Goal: Find specific page/section: Find specific page/section

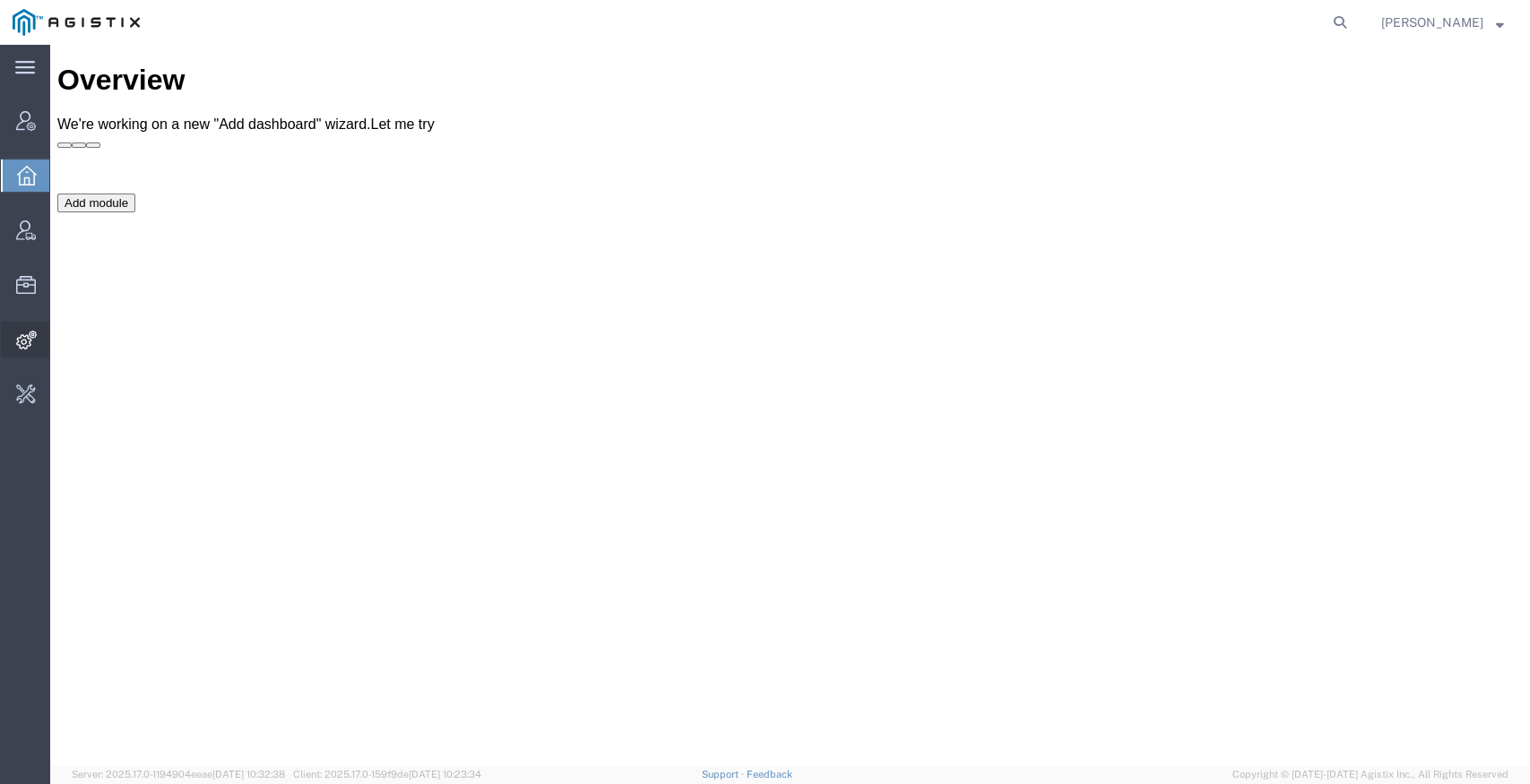
click at [0, 0] on span "Func. Acknowledgement" at bounding box center [0, 0] width 0 height 0
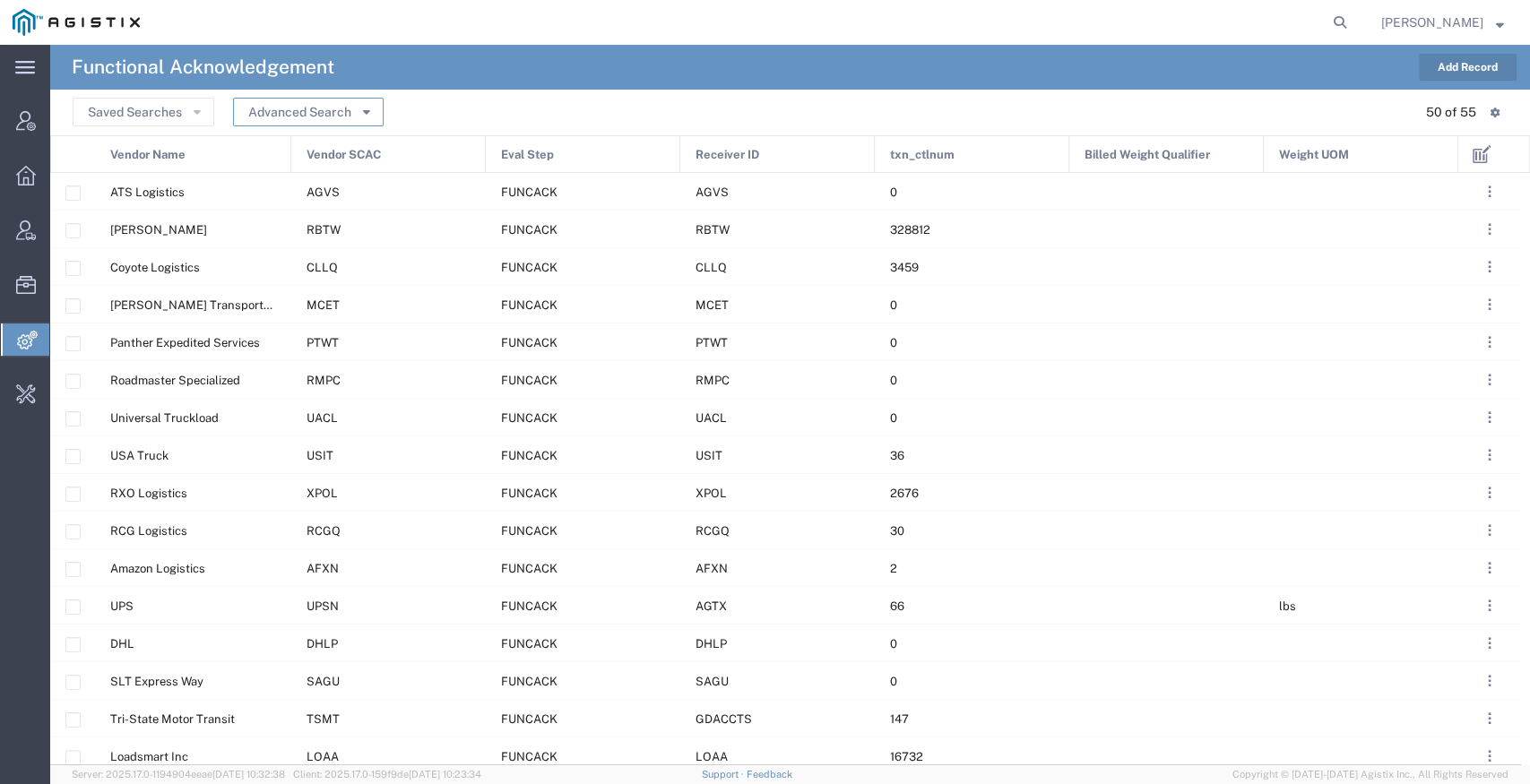
click at [302, 111] on button "Advanced Search" at bounding box center [308, 112] width 151 height 29
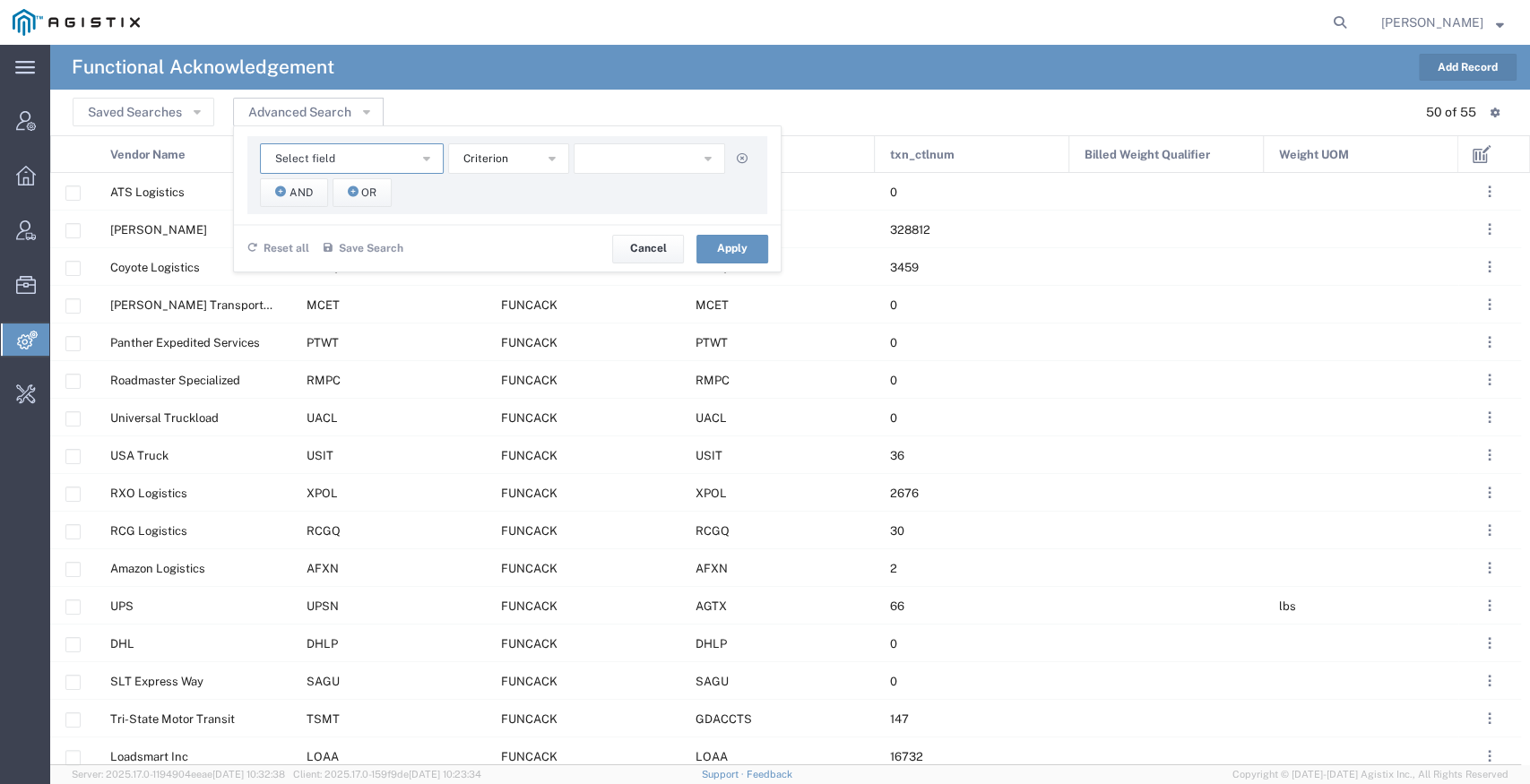
click at [359, 156] on button "Select field" at bounding box center [351, 159] width 183 height 31
click at [313, 311] on span "Vendor SCAC" at bounding box center [351, 317] width 180 height 23
click at [621, 157] on input "text" at bounding box center [649, 159] width 153 height 31
type input "WCID"
click at [761, 255] on button "Apply" at bounding box center [732, 249] width 71 height 29
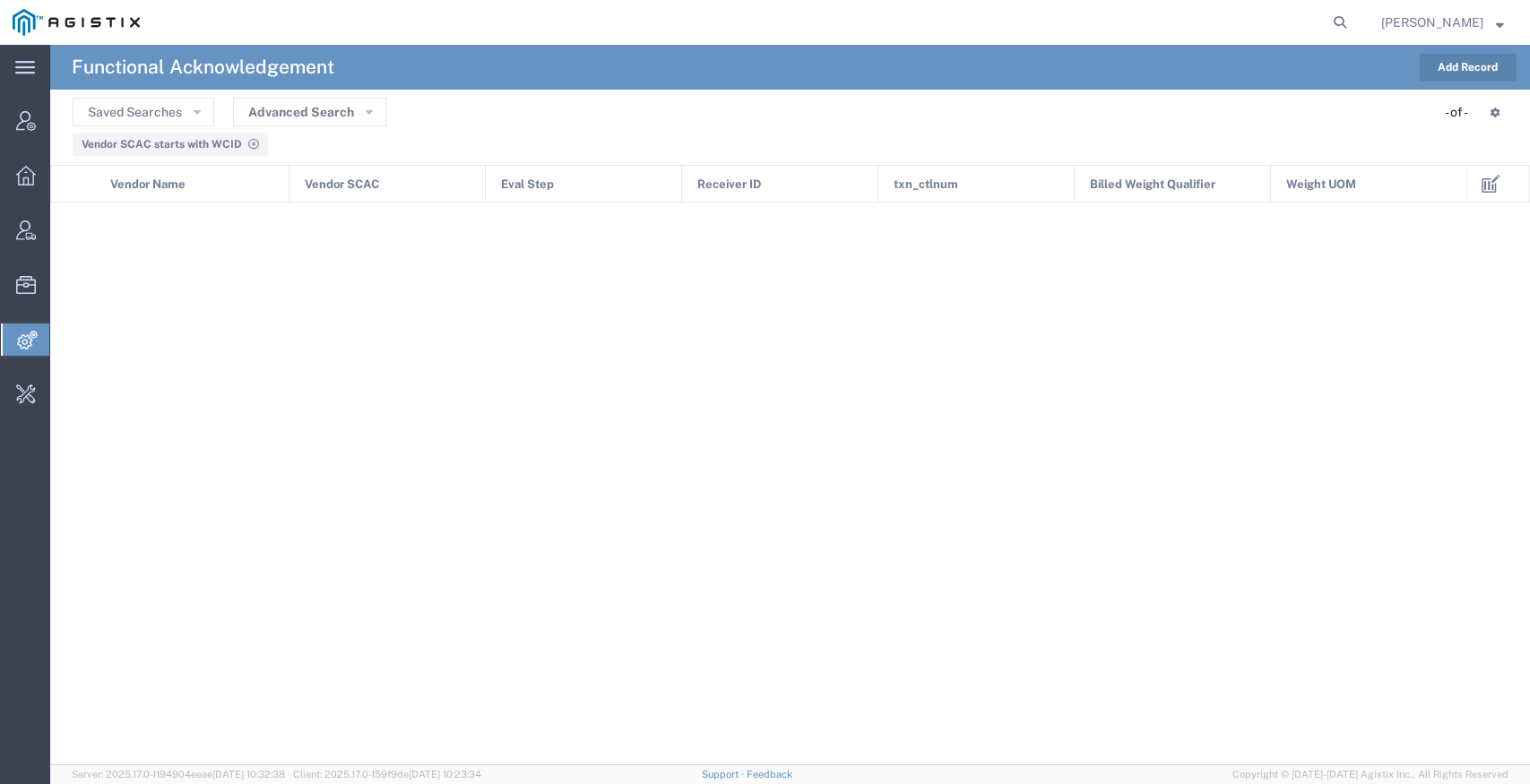
click at [550, 242] on div at bounding box center [759, 484] width 1417 height 563
click at [63, 344] on span "Integrations" at bounding box center [57, 339] width 14 height 36
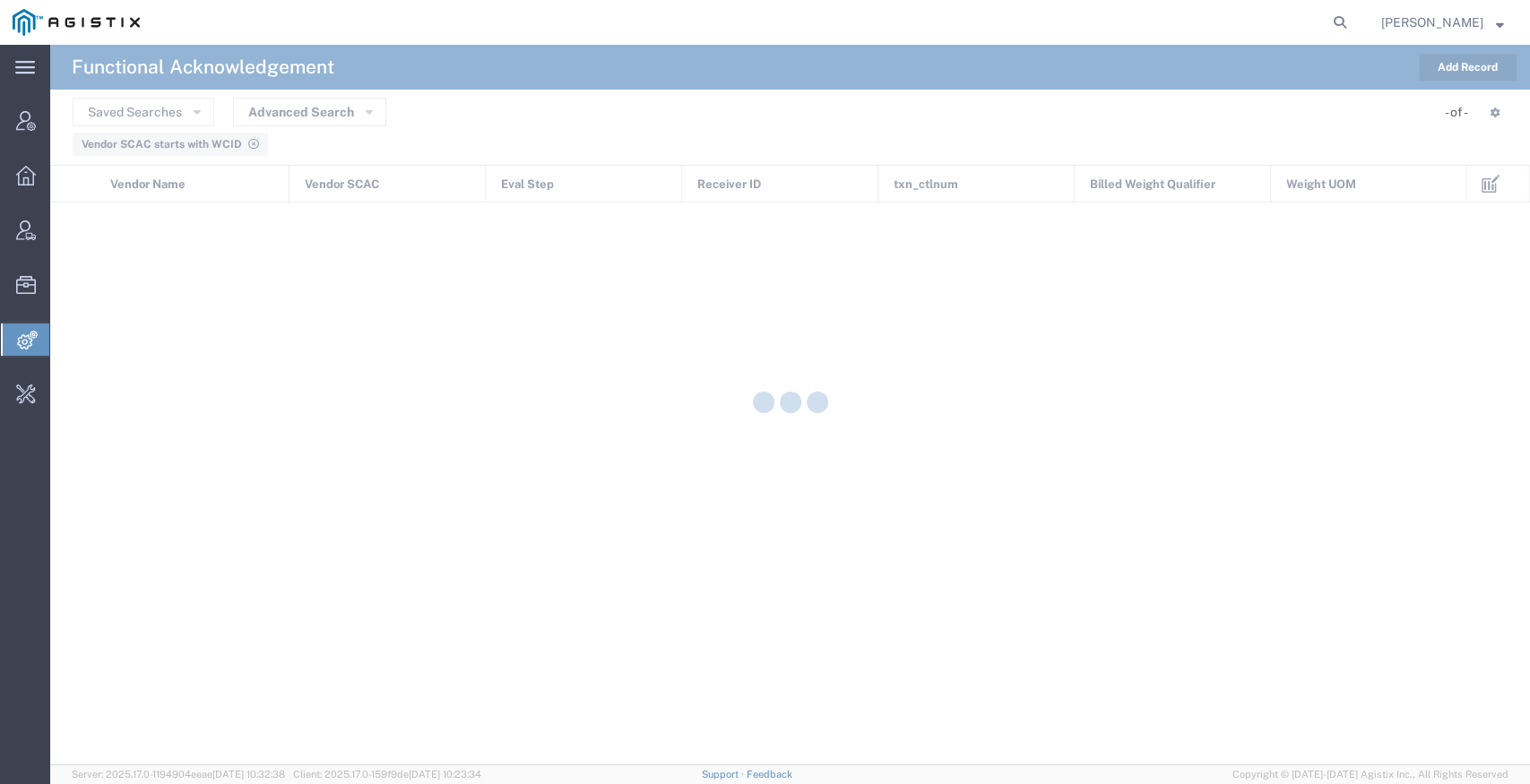
click at [120, 370] on div at bounding box center [790, 404] width 1479 height 721
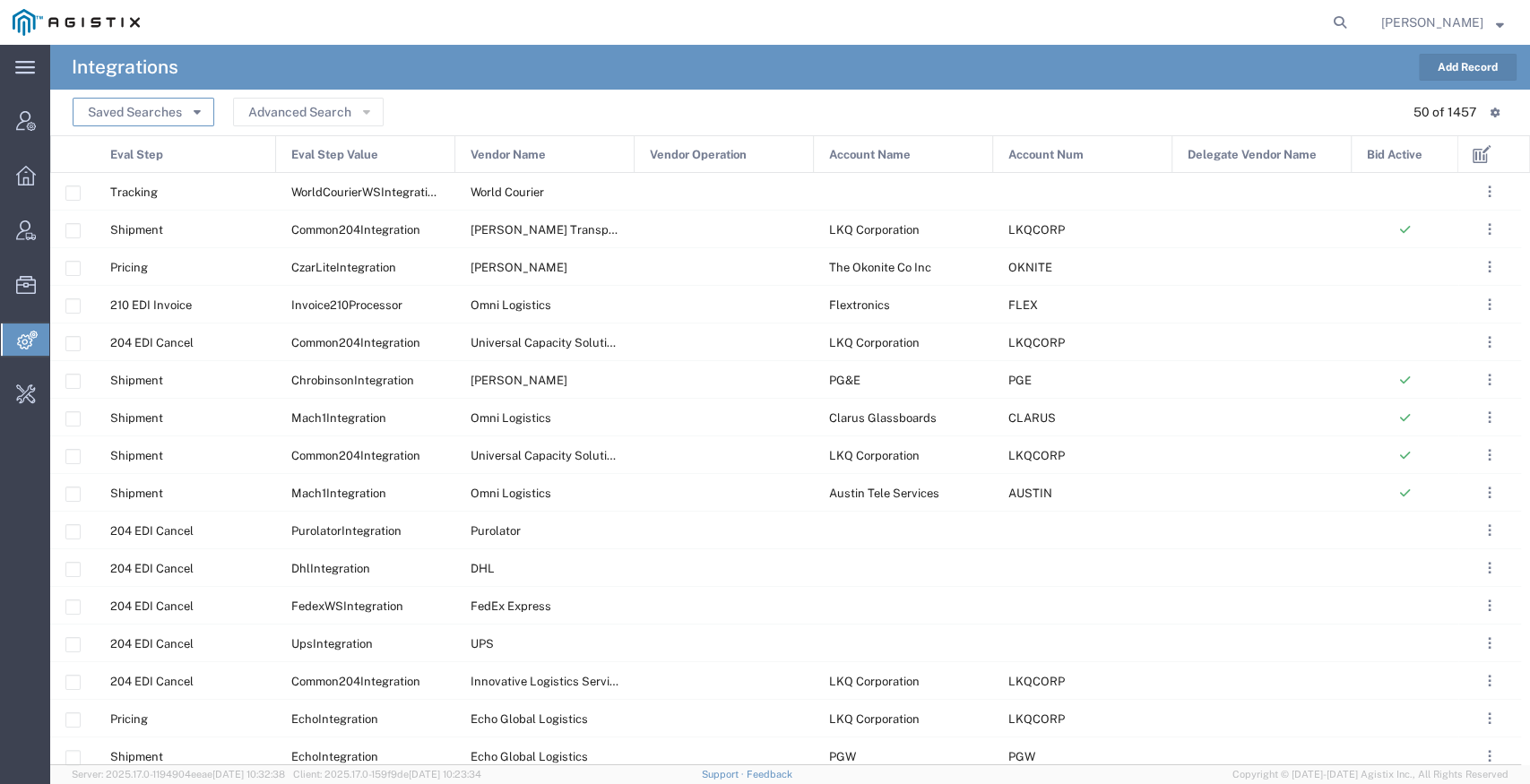
click at [175, 113] on button "Saved Searches" at bounding box center [143, 112] width 142 height 29
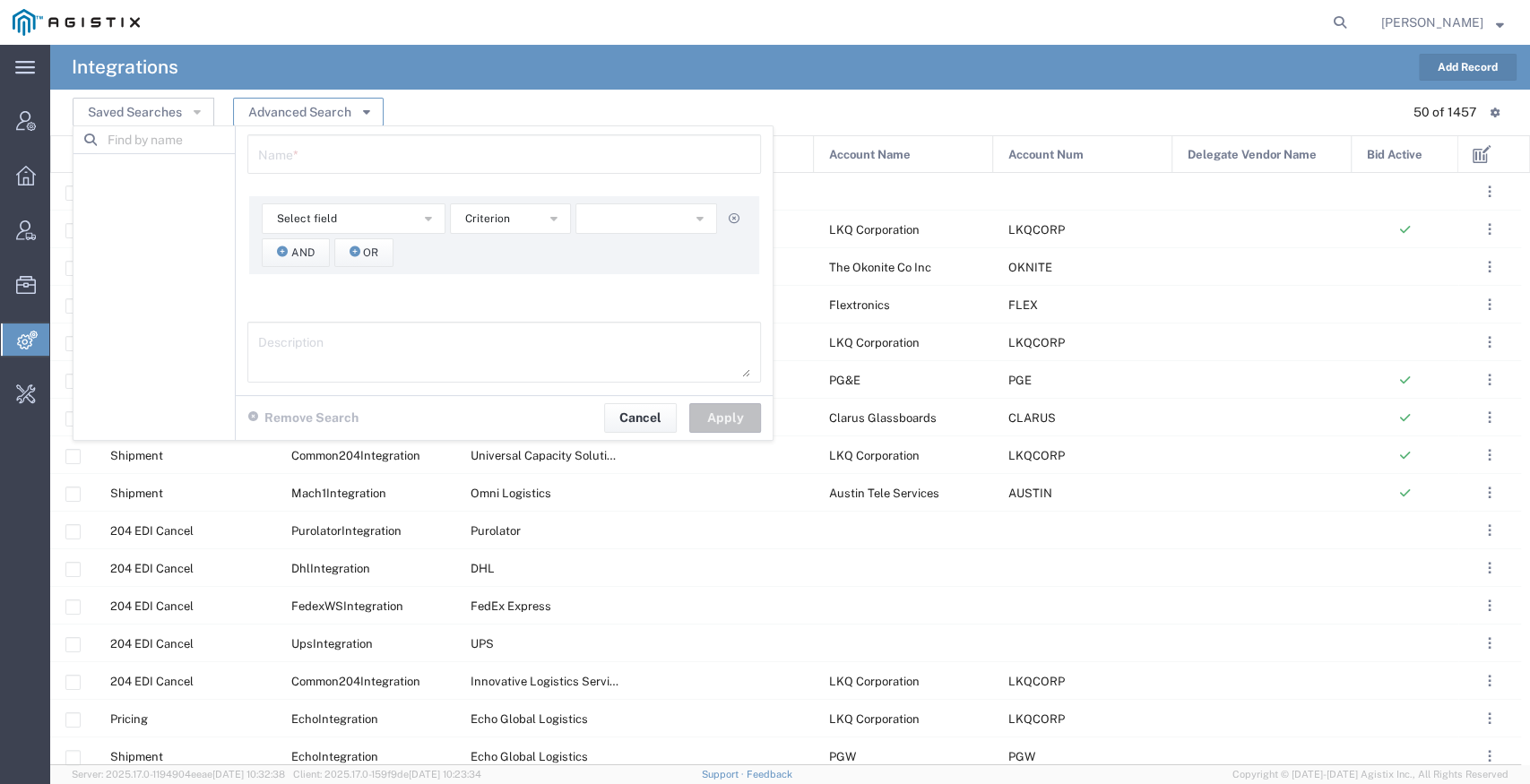
click at [275, 111] on button "Advanced Search" at bounding box center [308, 112] width 151 height 29
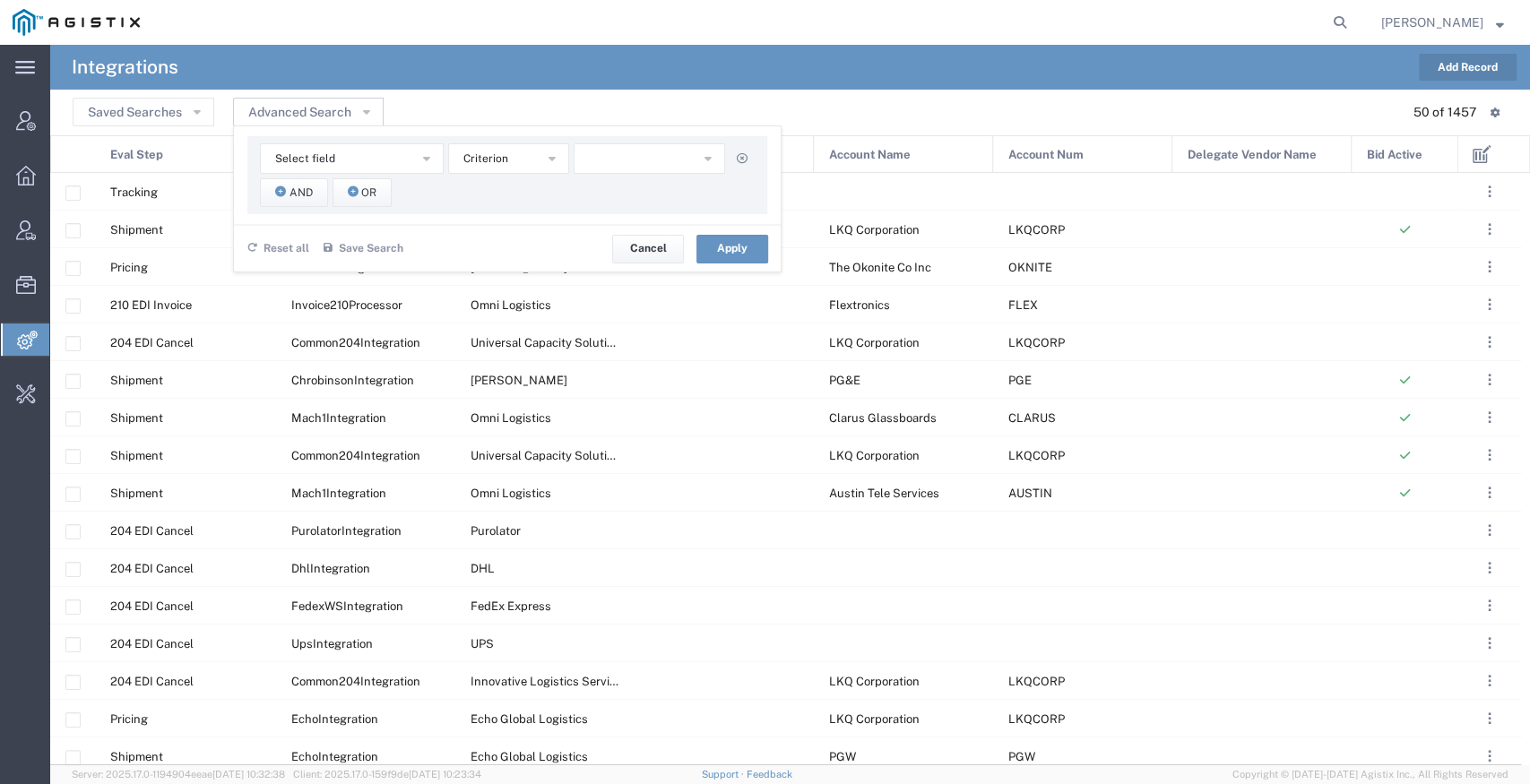
click at [550, 91] on header "Saved Searches Name * Select field Account Name Account Num Delegate Vendor Nam…" at bounding box center [790, 112] width 1479 height 46
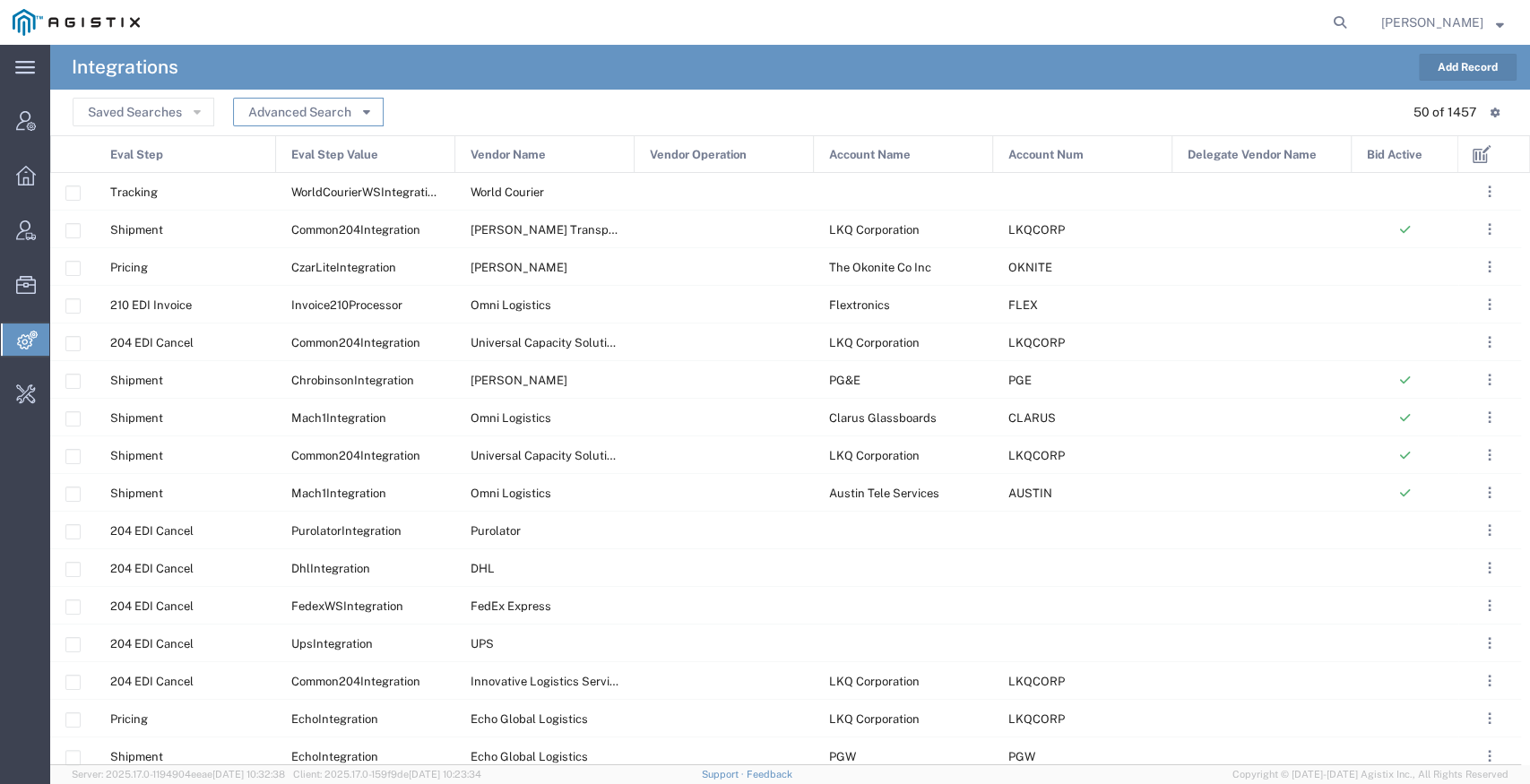
click at [335, 111] on button "Advanced Search" at bounding box center [308, 112] width 151 height 29
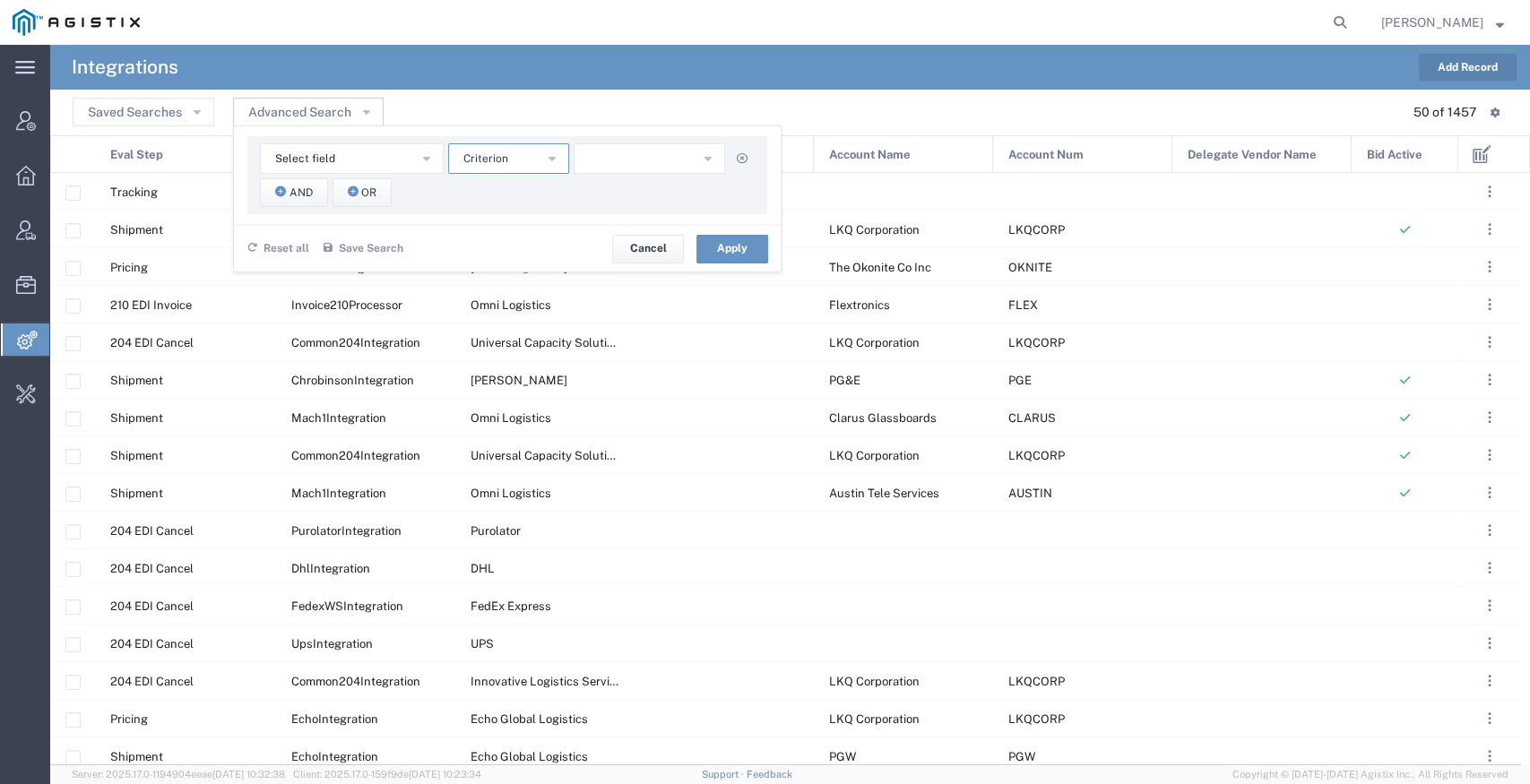
click at [477, 161] on span "Criterion" at bounding box center [485, 159] width 45 height 17
click at [377, 158] on button "Select field" at bounding box center [351, 159] width 183 height 31
click at [330, 320] on span "Vendor Name" at bounding box center [351, 317] width 180 height 23
click at [619, 160] on input "text" at bounding box center [649, 159] width 153 height 31
type input "World"
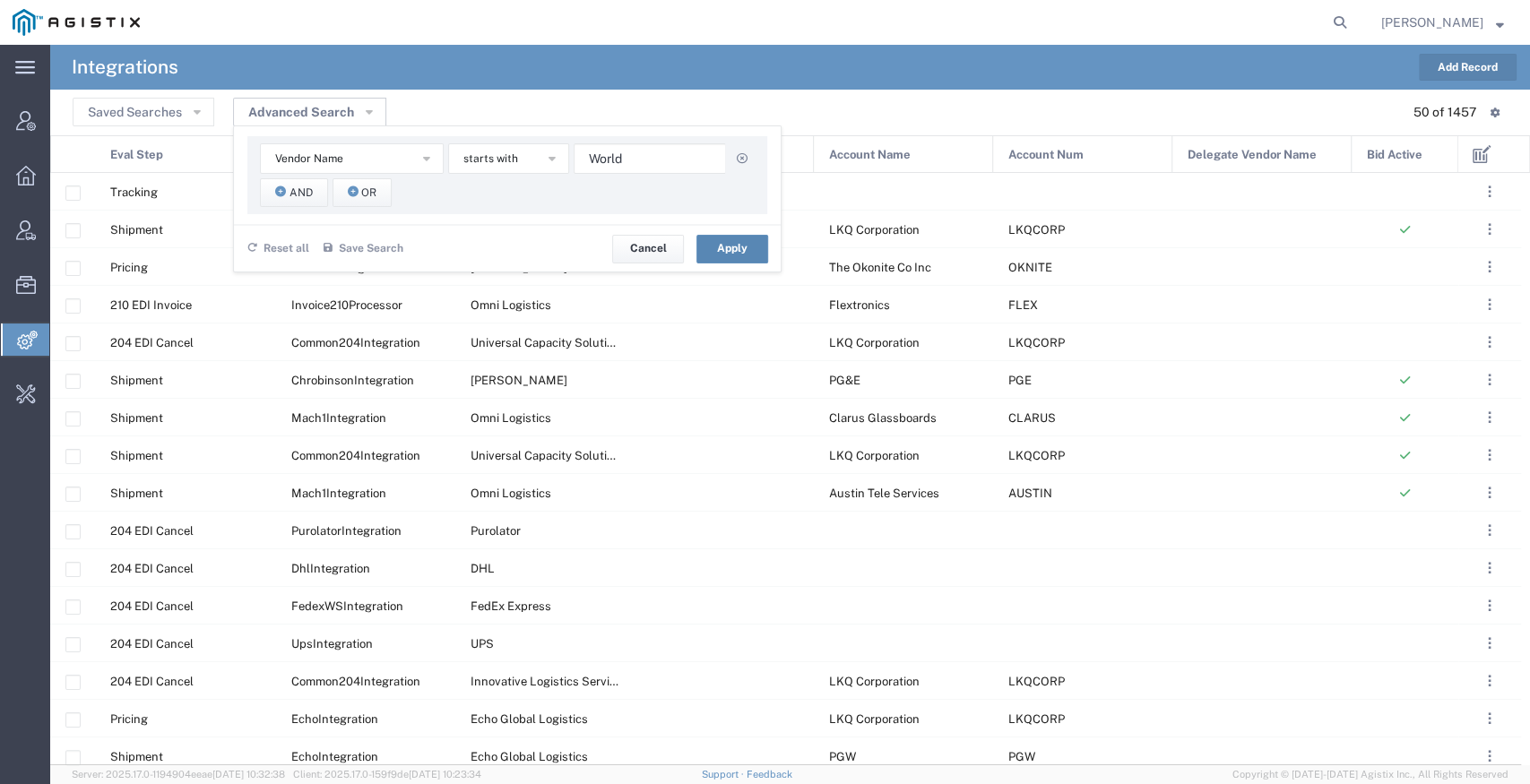
click at [737, 251] on button "Apply" at bounding box center [732, 249] width 71 height 29
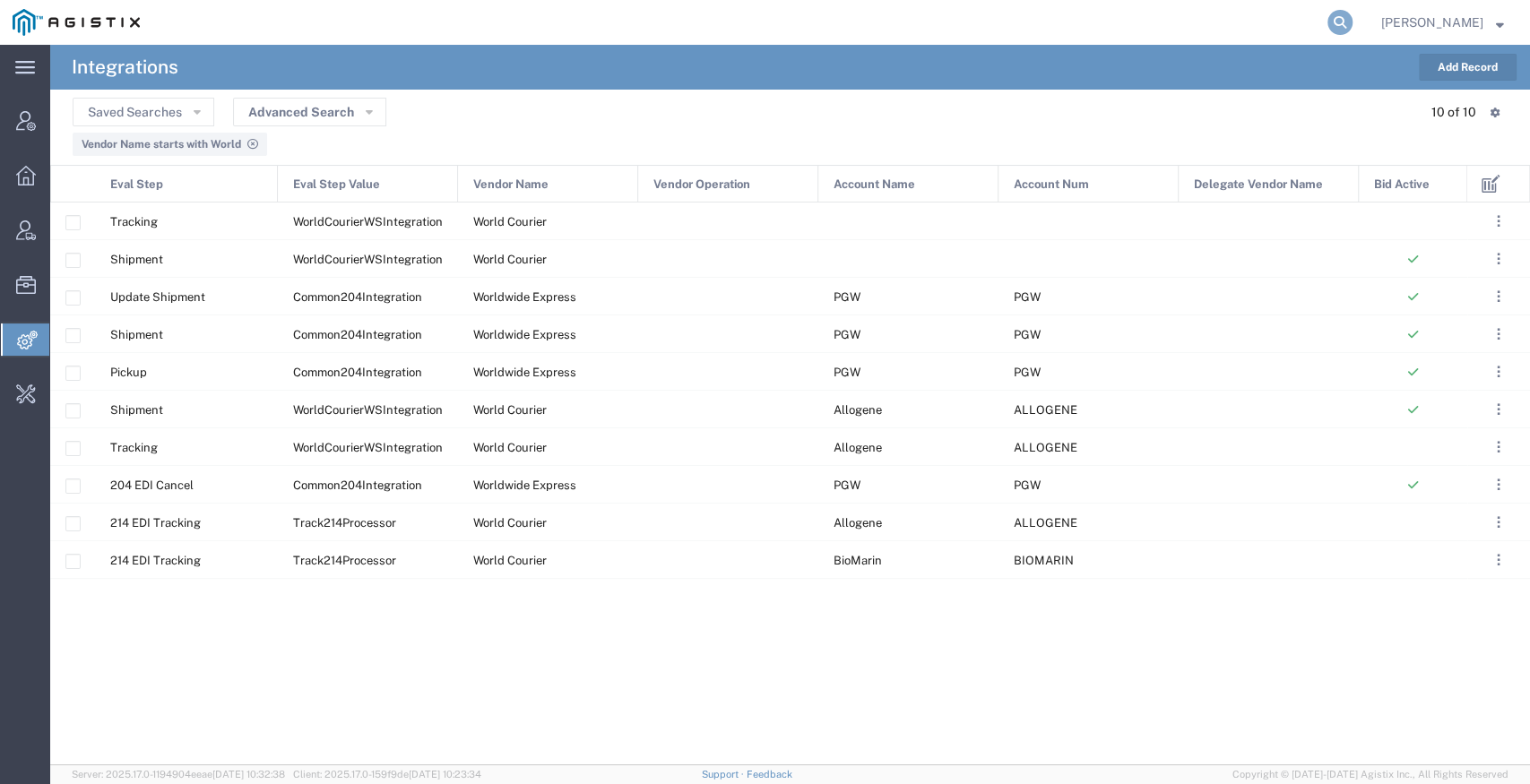
click at [1327, 27] on icon at bounding box center [1339, 22] width 25 height 25
click at [981, 26] on input "search" at bounding box center [1054, 22] width 544 height 43
type input "allogene"
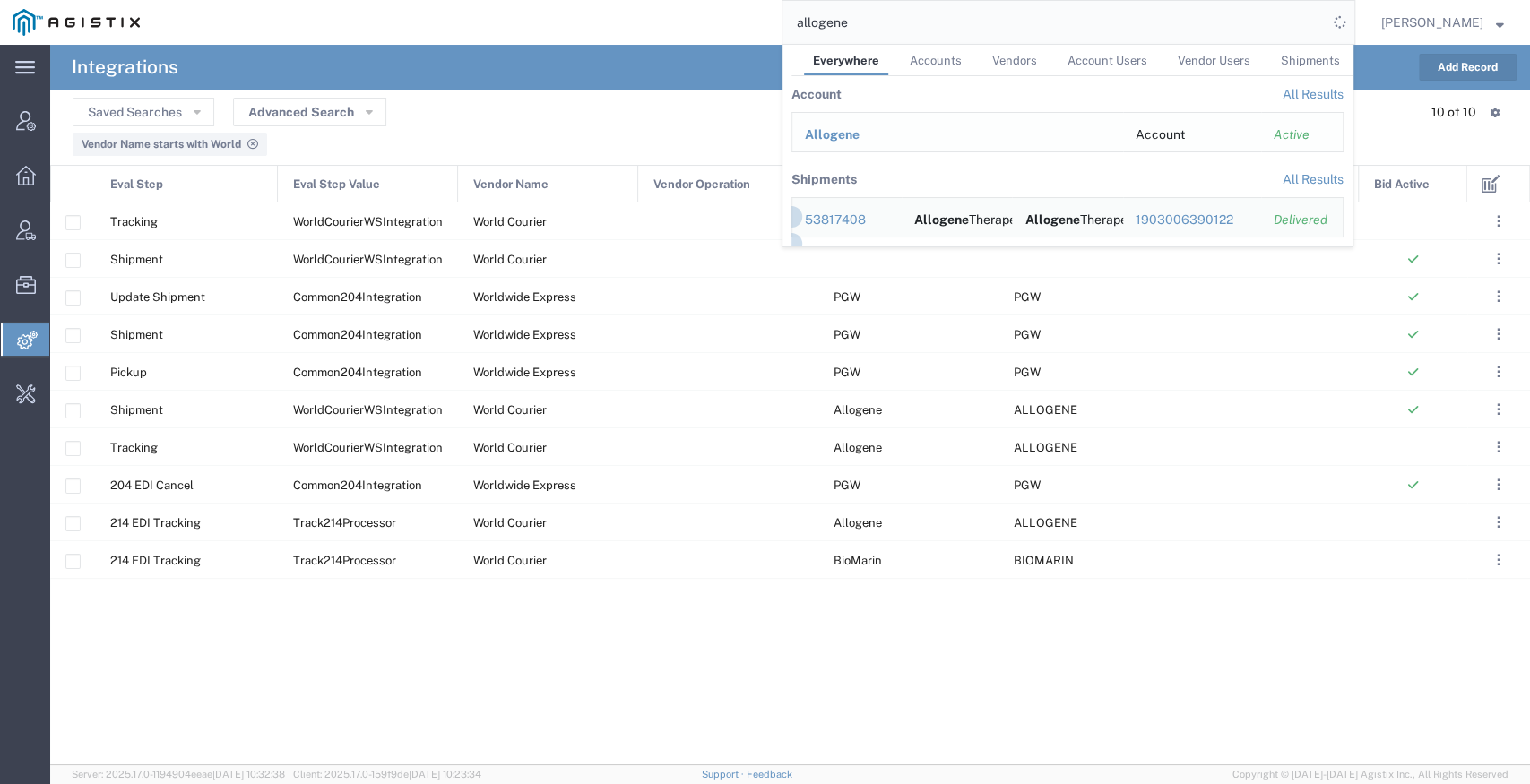
click at [817, 133] on span "Allogene" at bounding box center [832, 134] width 55 height 14
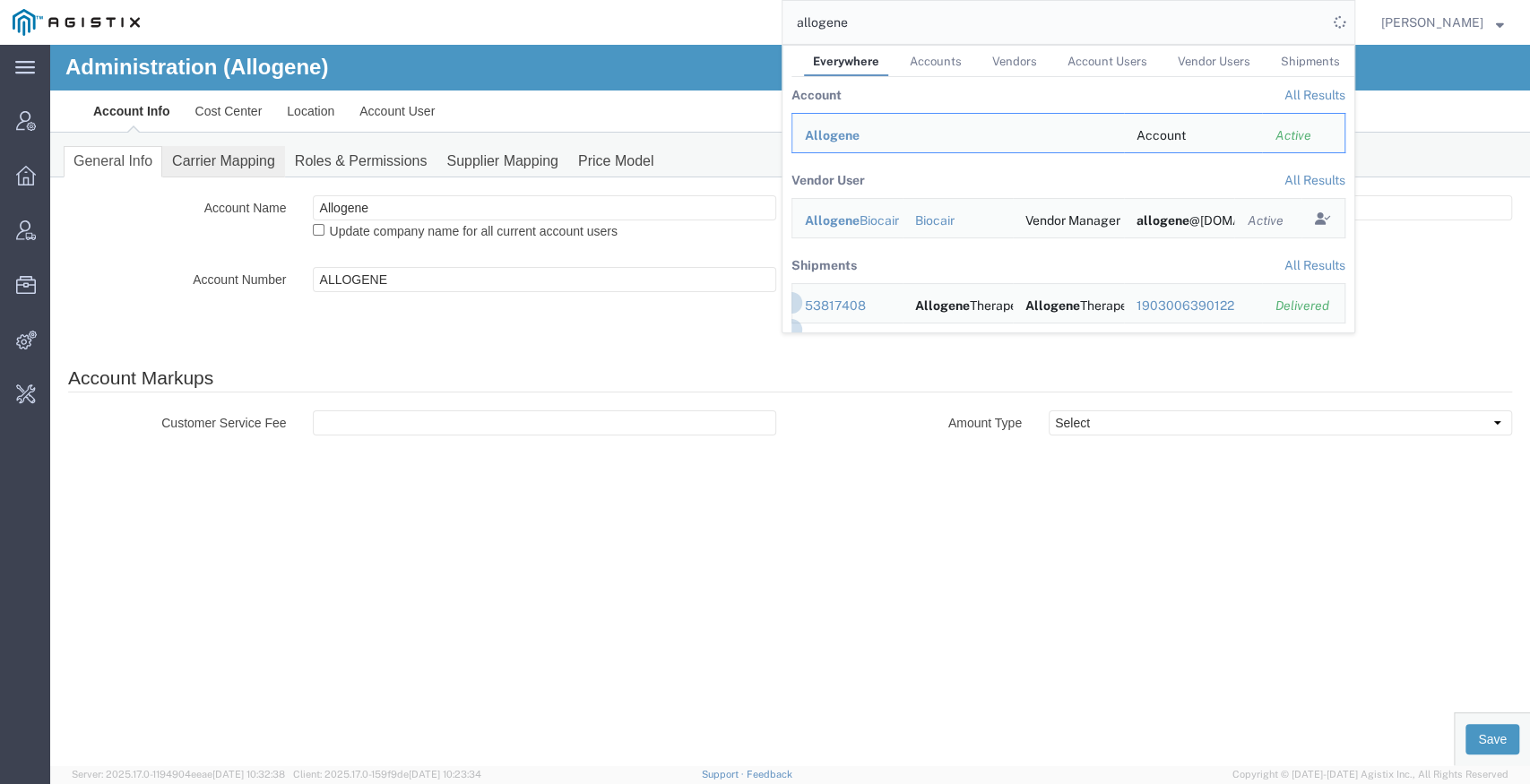
click at [255, 168] on link "Carrier Mapping" at bounding box center [224, 162] width 123 height 32
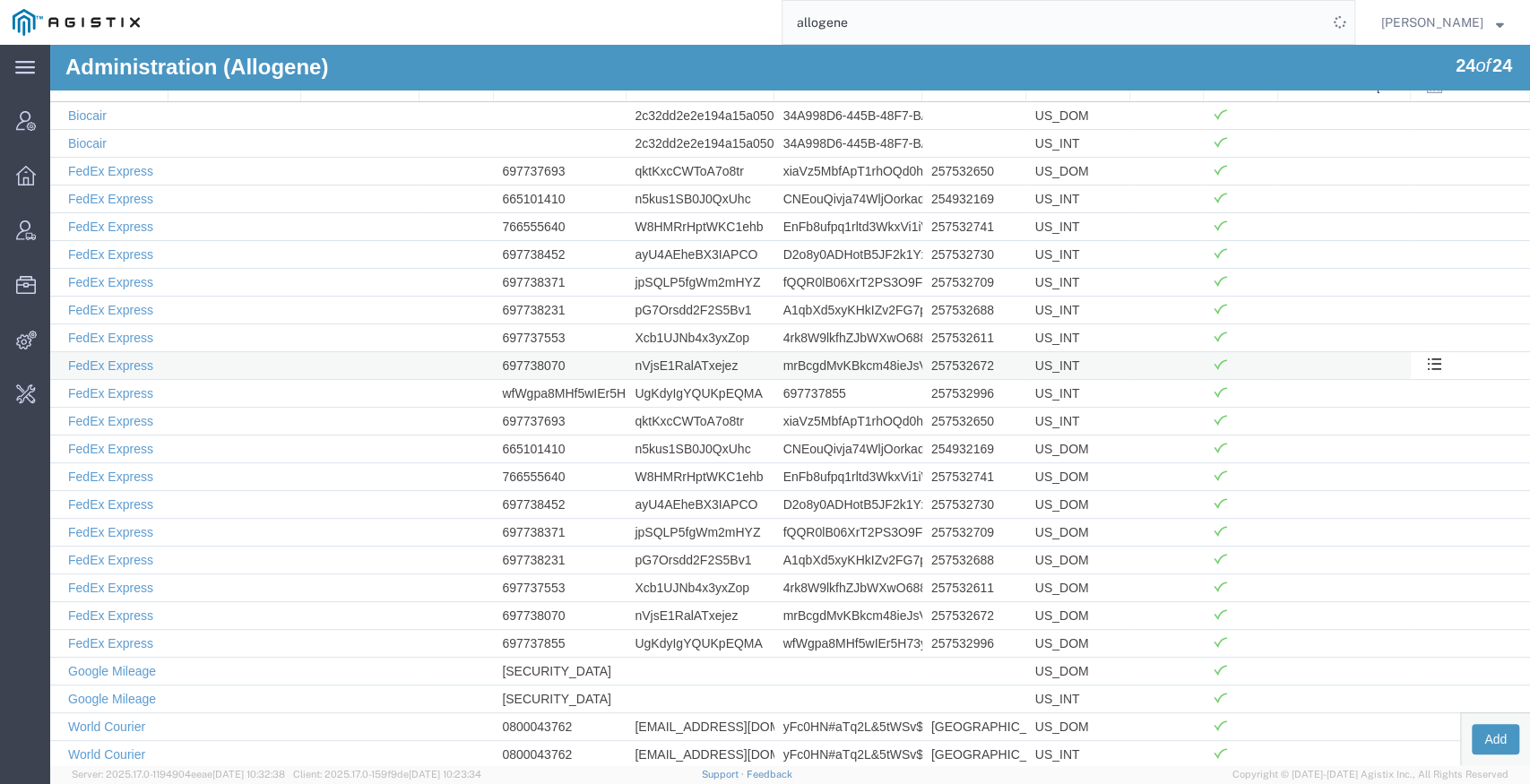
scroll to position [186, 0]
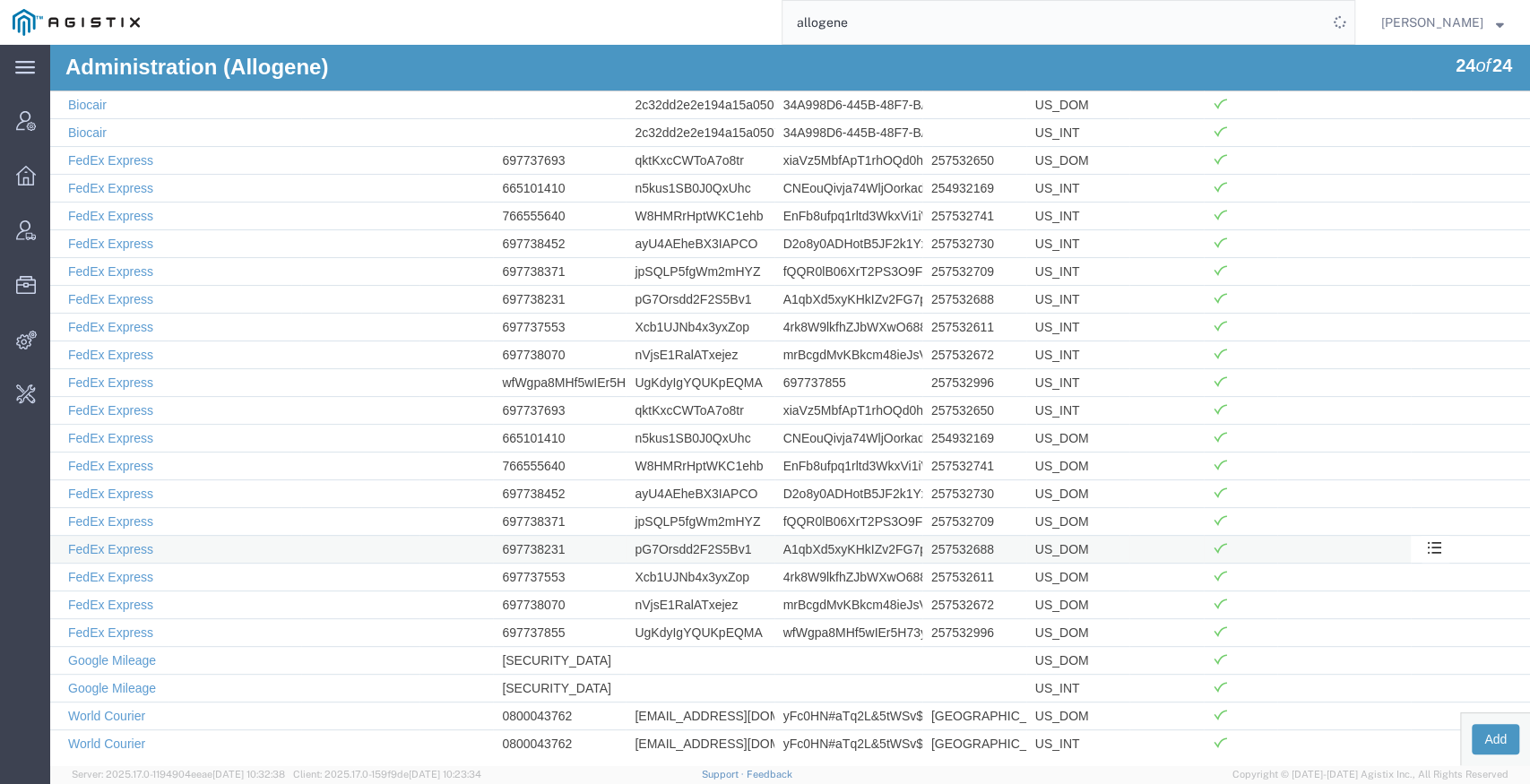
click at [1358, 550] on td at bounding box center [1344, 549] width 133 height 28
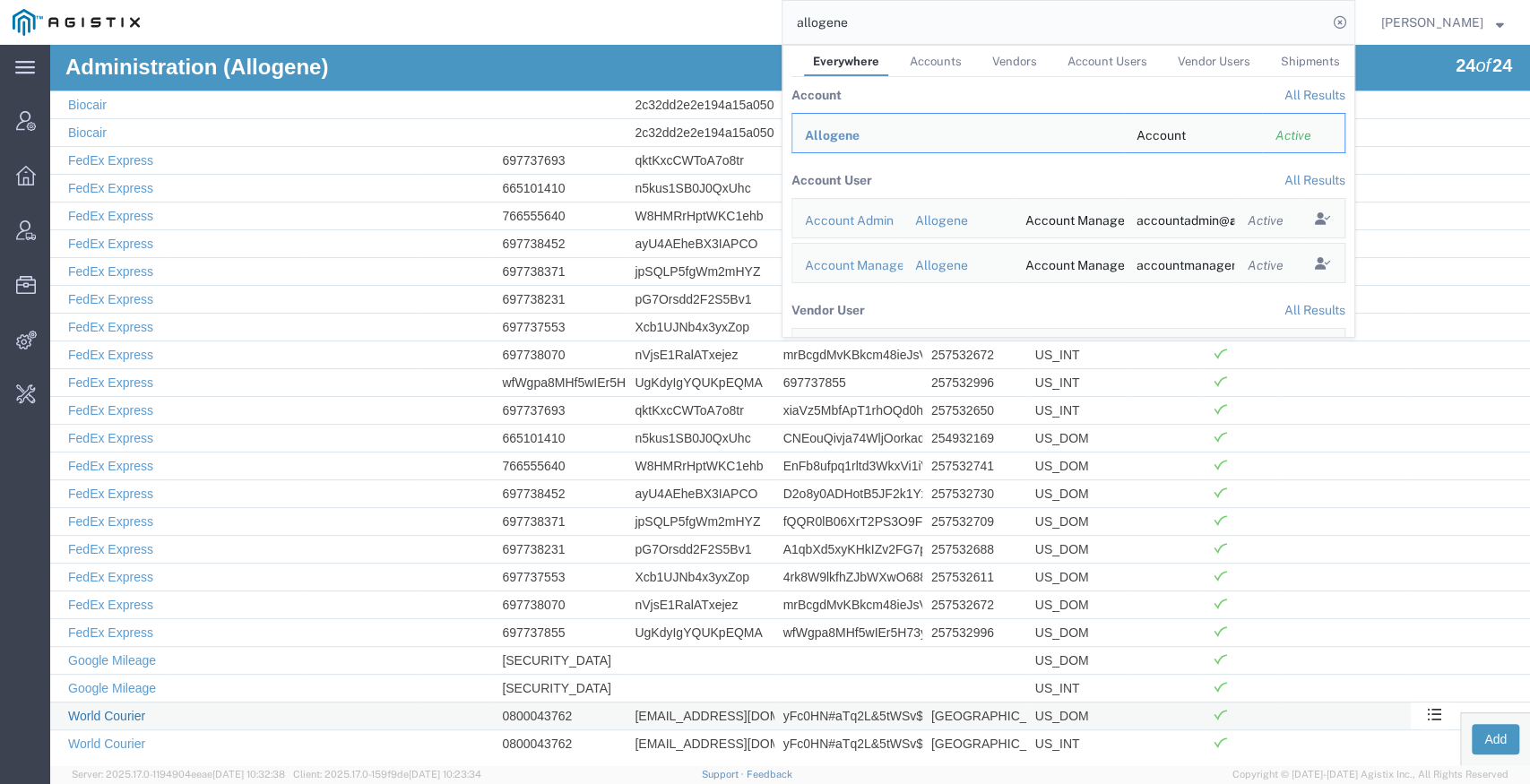
click at [109, 709] on link "World Courier" at bounding box center [107, 716] width 77 height 14
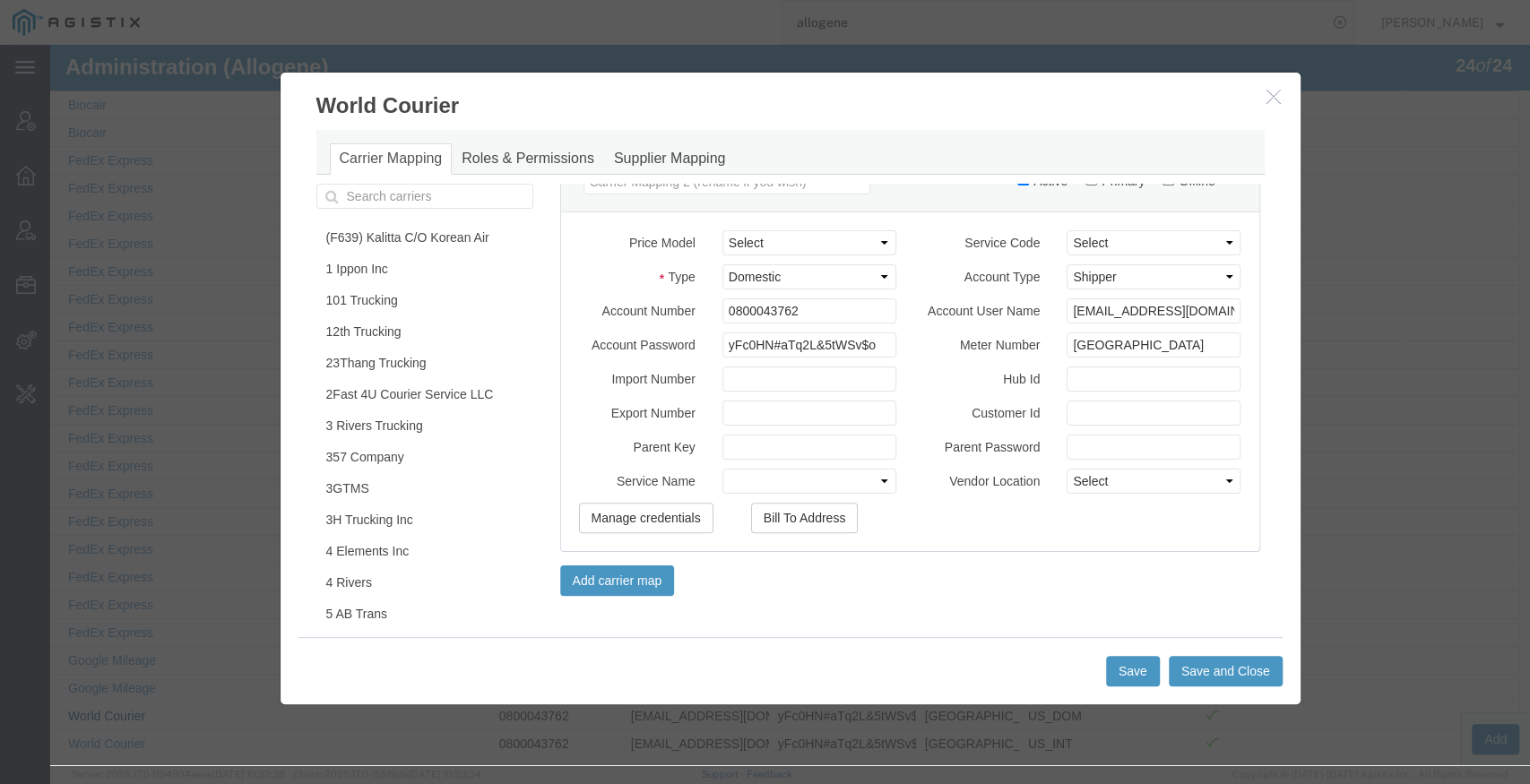
scroll to position [789, 0]
click at [1271, 93] on icon "button" at bounding box center [1273, 95] width 14 height 15
